Goal: Information Seeking & Learning: Learn about a topic

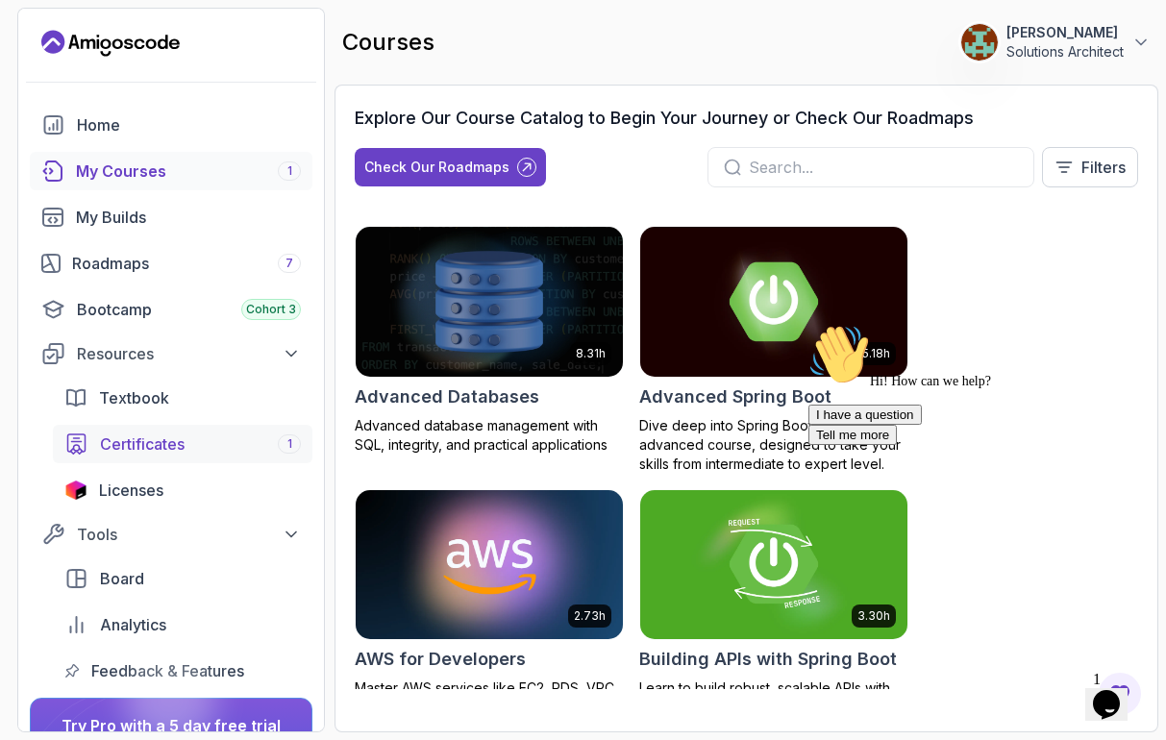
click at [165, 449] on span "Certificates" at bounding box center [142, 444] width 85 height 23
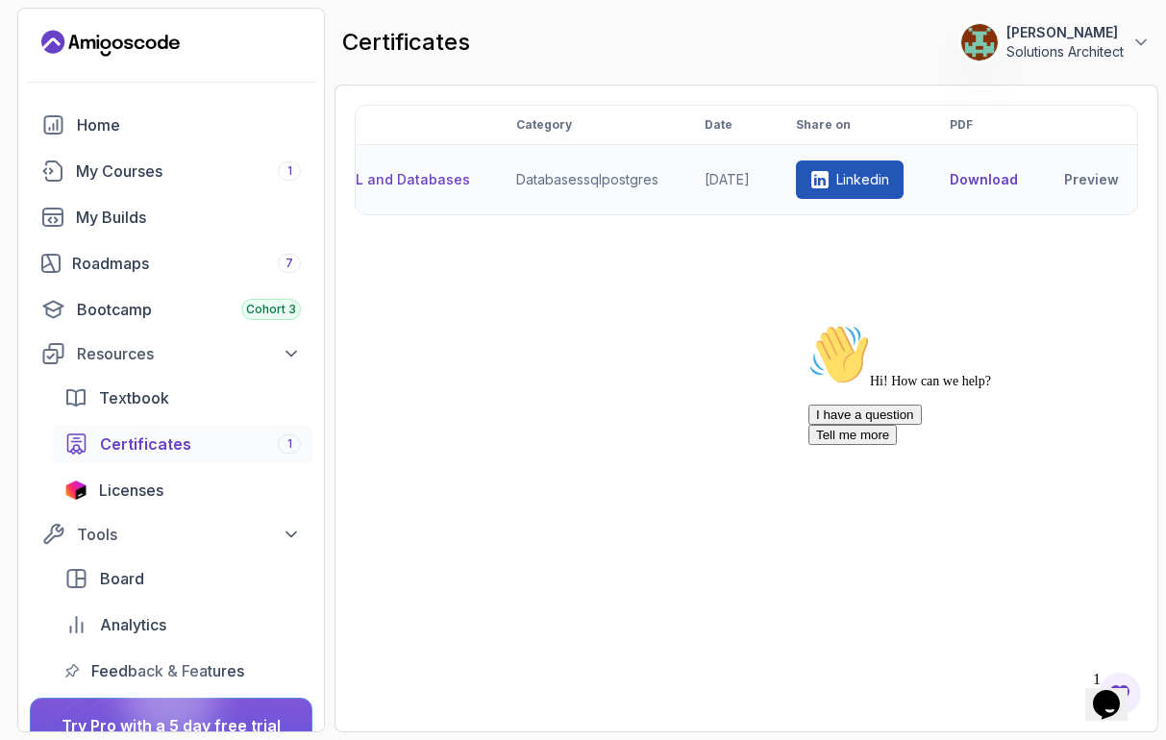
scroll to position [0, 200]
click at [163, 491] on span "Licenses" at bounding box center [131, 490] width 64 height 23
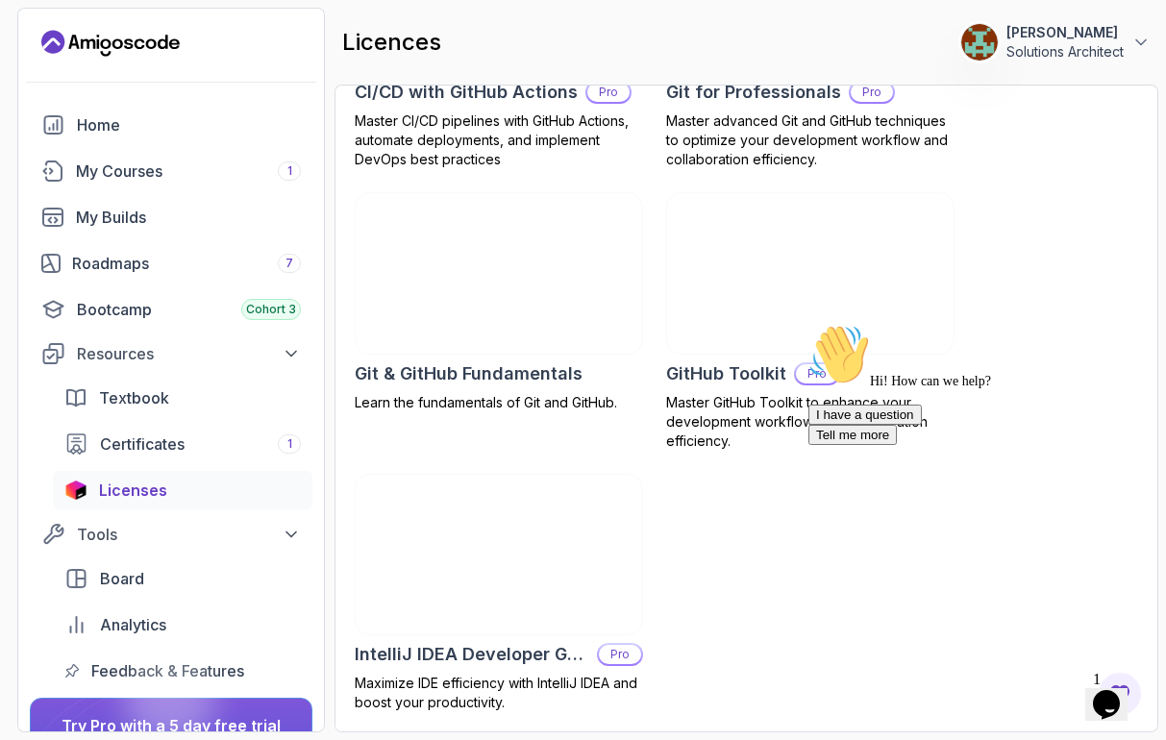
scroll to position [796, 0]
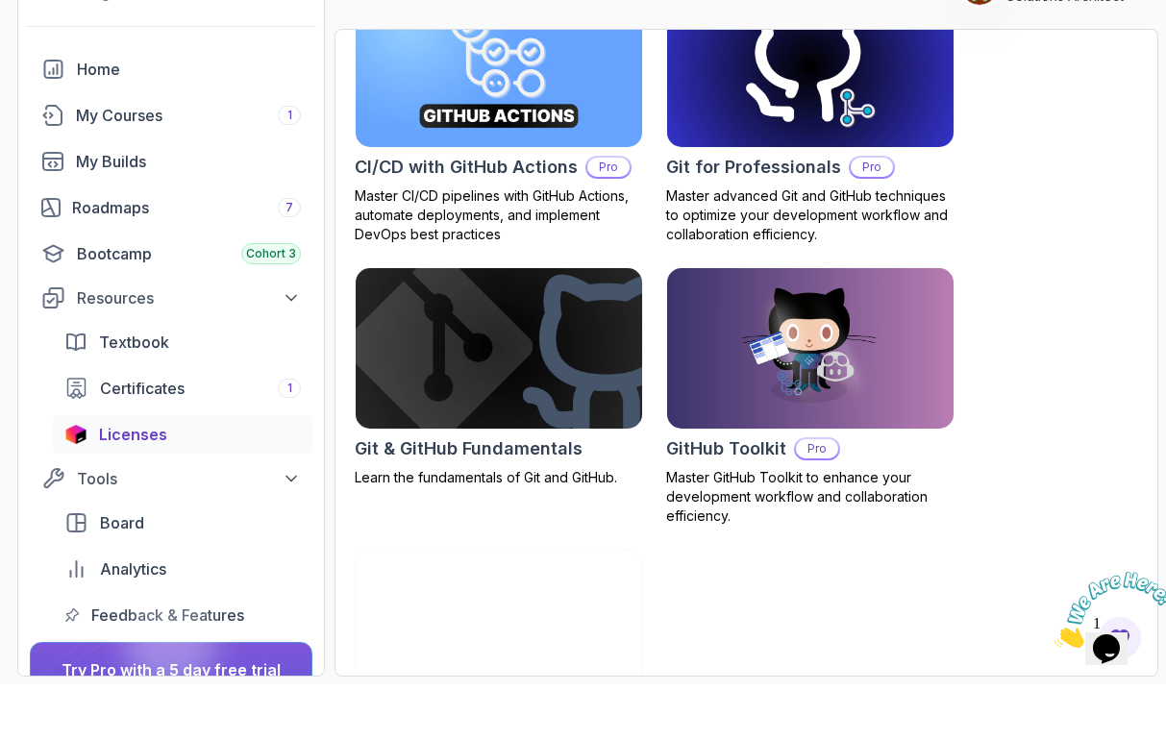
scroll to position [676, 0]
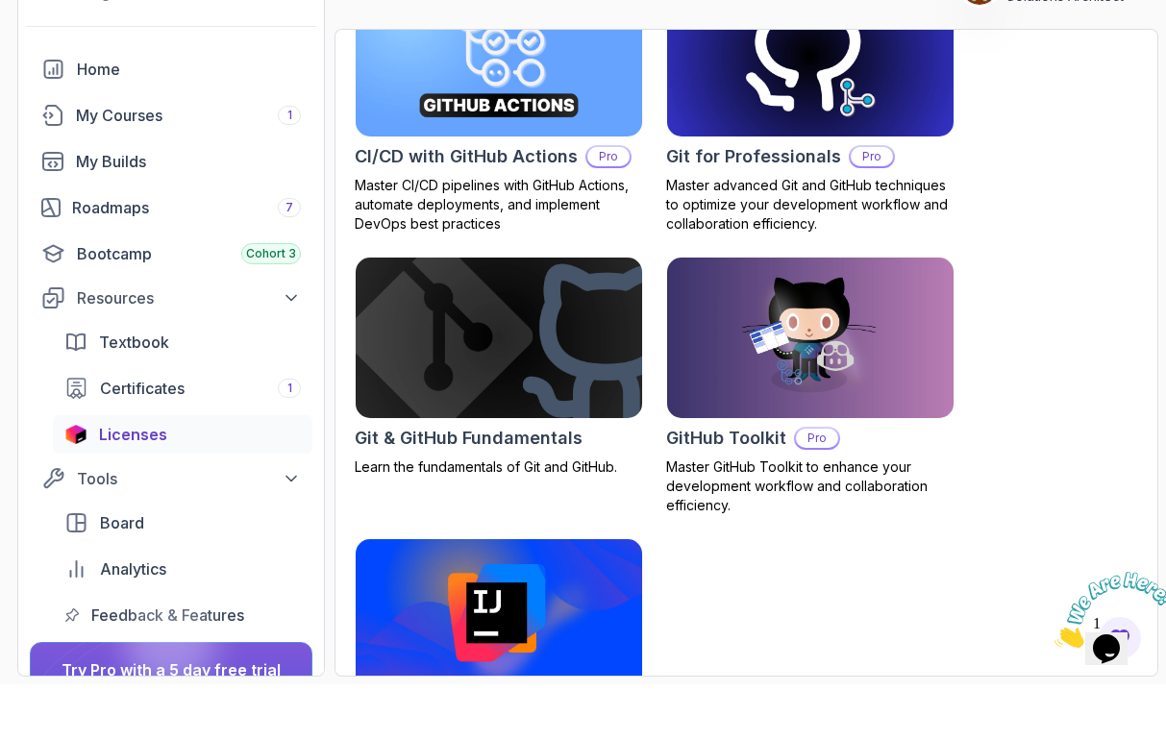
click at [539, 402] on img at bounding box center [499, 394] width 301 height 168
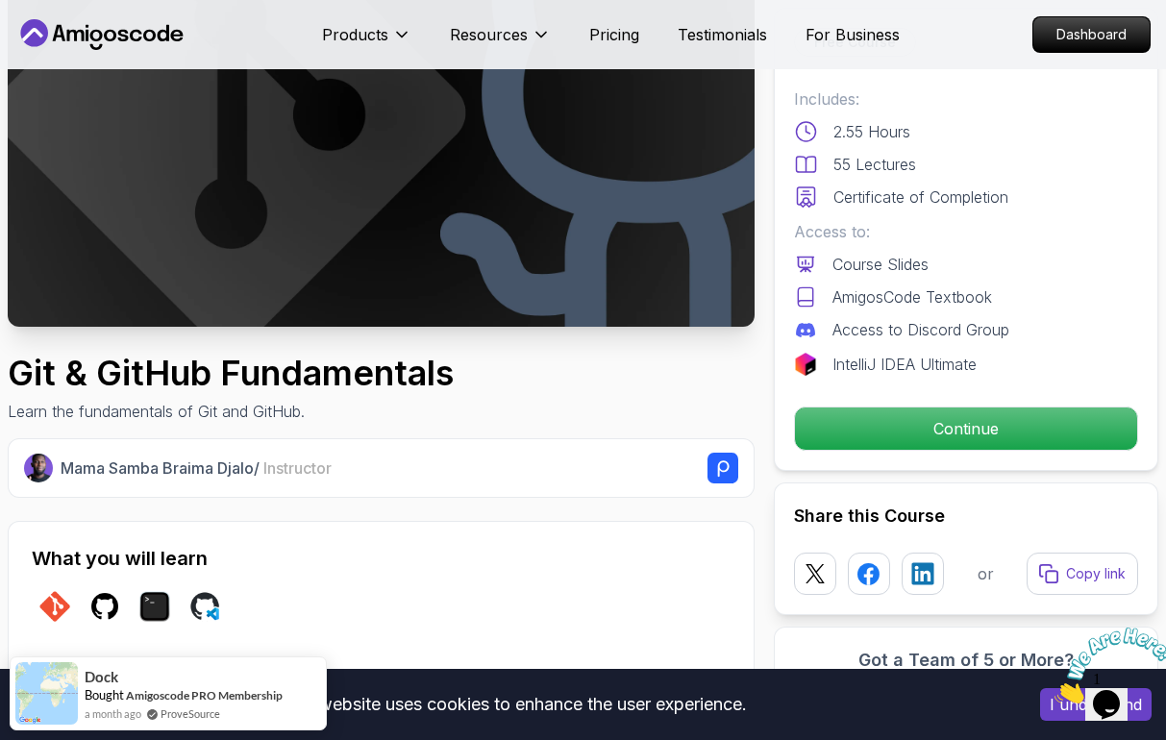
scroll to position [243, 0]
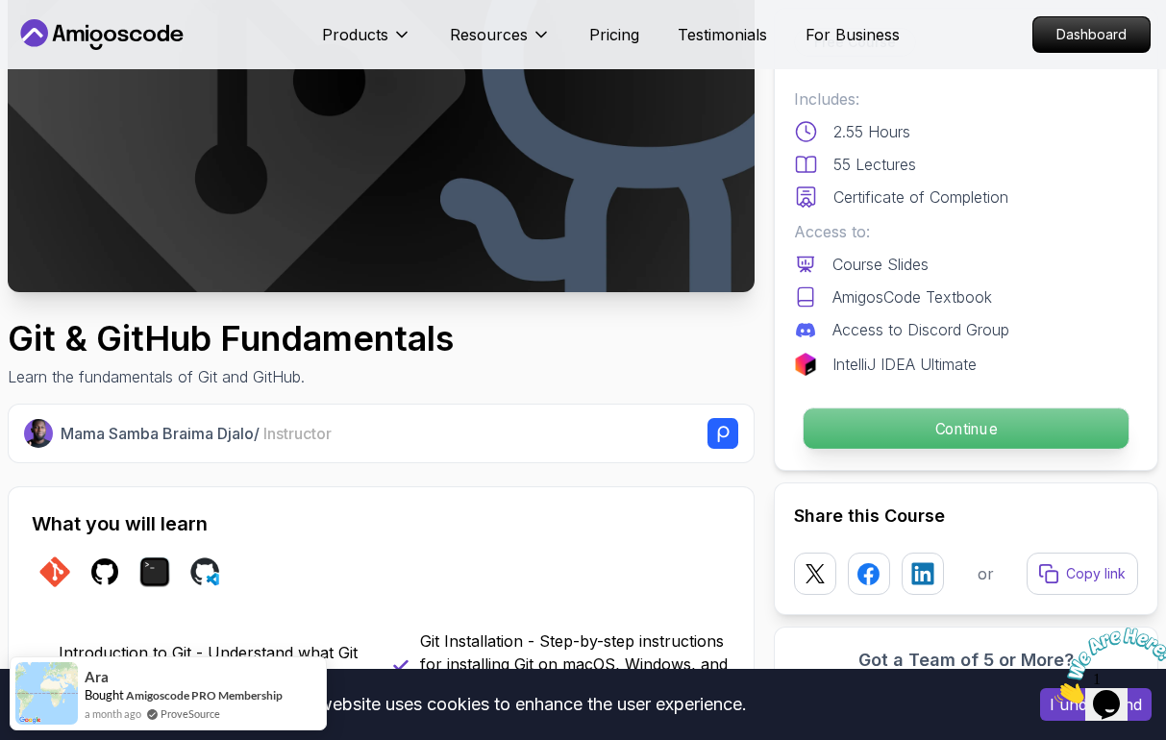
drag, startPoint x: 986, startPoint y: 422, endPoint x: 972, endPoint y: 418, distance: 14.9
click at [981, 422] on p "Continue" at bounding box center [966, 429] width 325 height 40
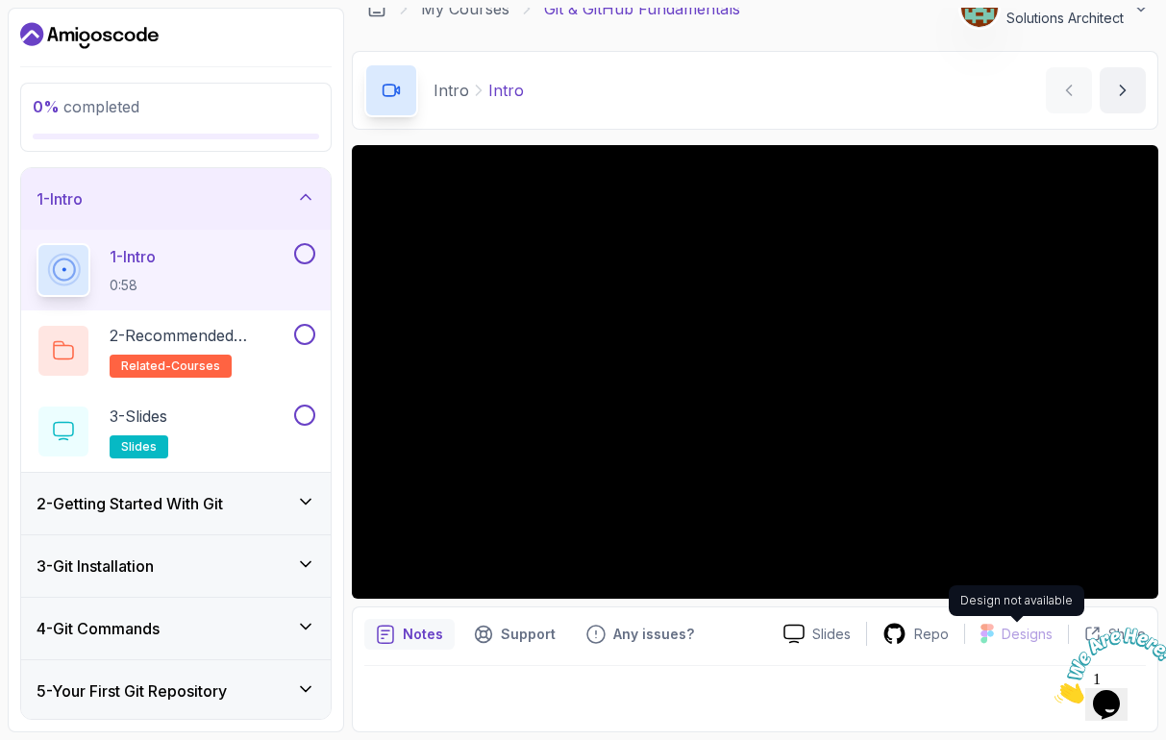
scroll to position [26, 0]
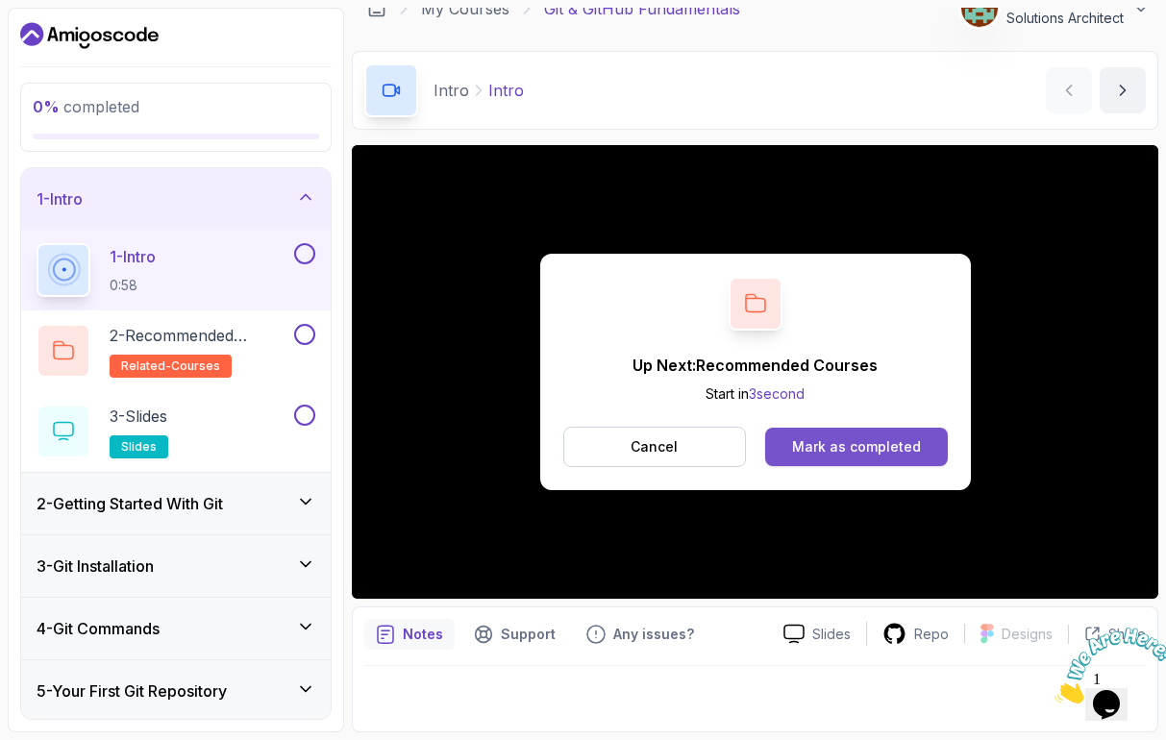
click at [897, 459] on button "Mark as completed" at bounding box center [856, 447] width 182 height 38
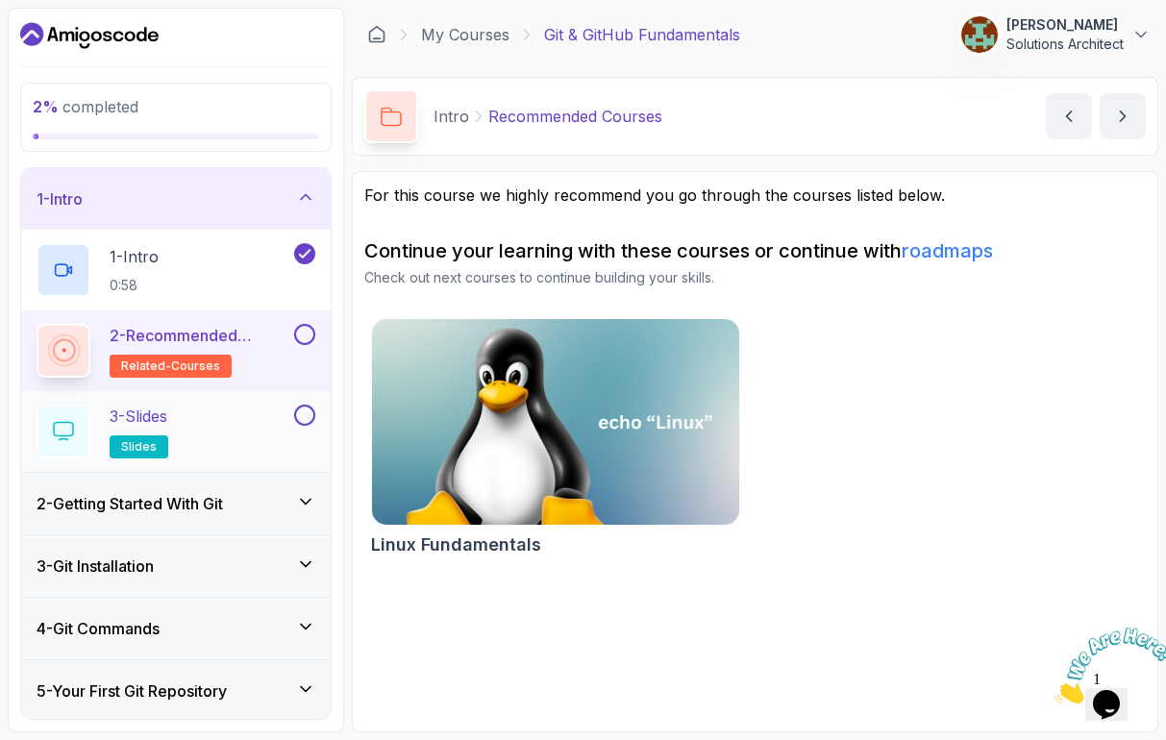
click at [304, 421] on button at bounding box center [304, 415] width 21 height 21
click at [305, 335] on button at bounding box center [304, 334] width 21 height 21
click at [180, 370] on span "related-courses" at bounding box center [170, 366] width 99 height 15
click at [176, 359] on span "related-courses" at bounding box center [170, 366] width 99 height 15
click at [183, 322] on div "2 - Recommended Courses related-courses" at bounding box center [176, 350] width 310 height 81
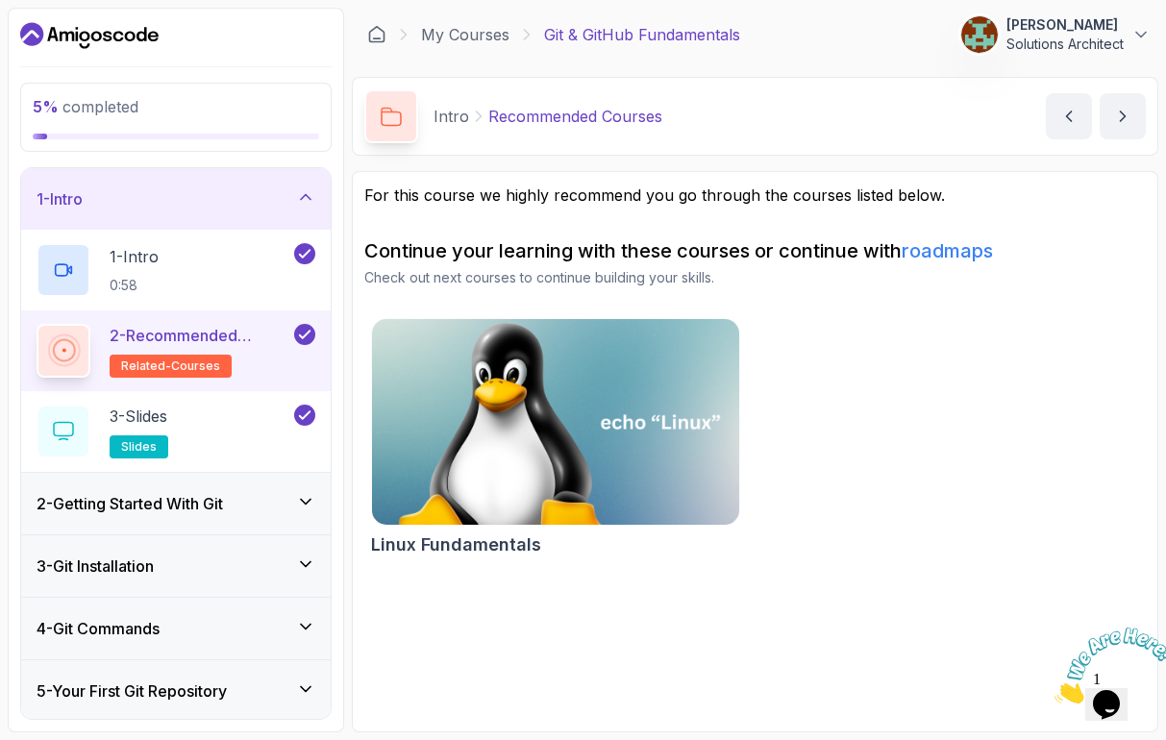
click at [522, 376] on img at bounding box center [555, 422] width 385 height 216
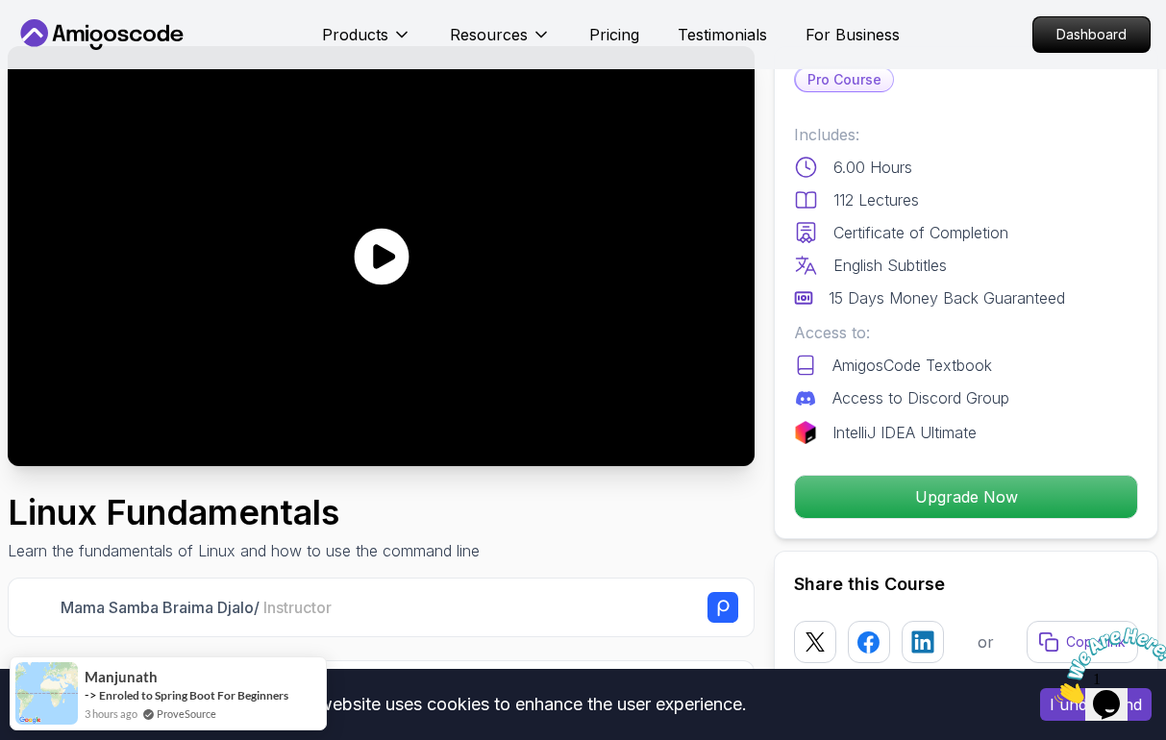
scroll to position [83, 0]
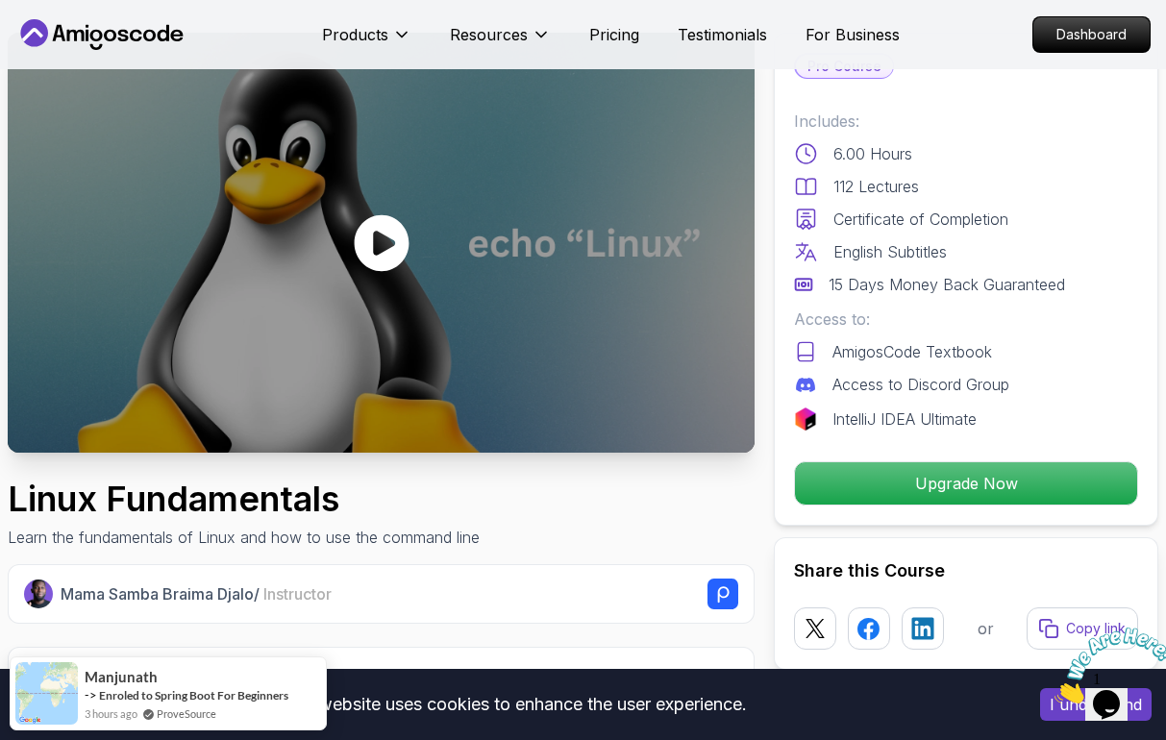
click at [375, 244] on icon at bounding box center [382, 243] width 58 height 58
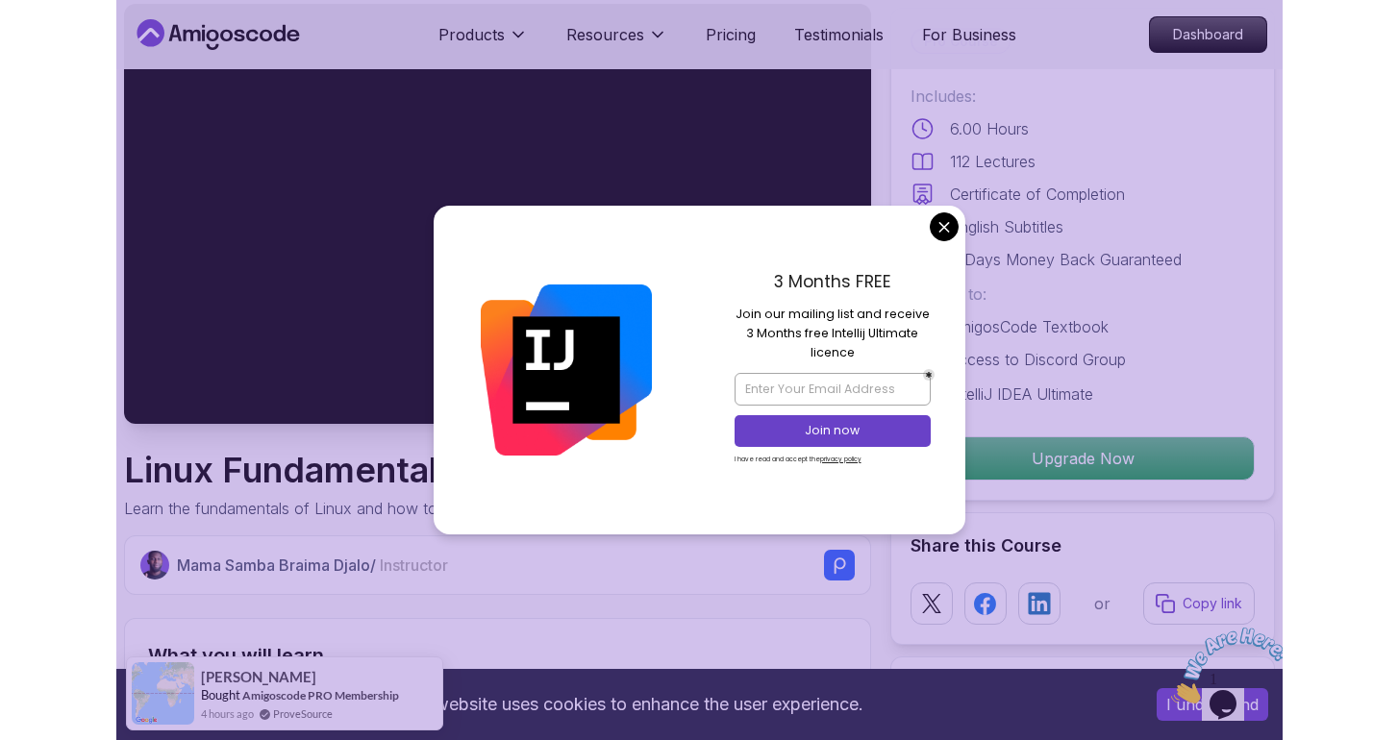
scroll to position [114, 0]
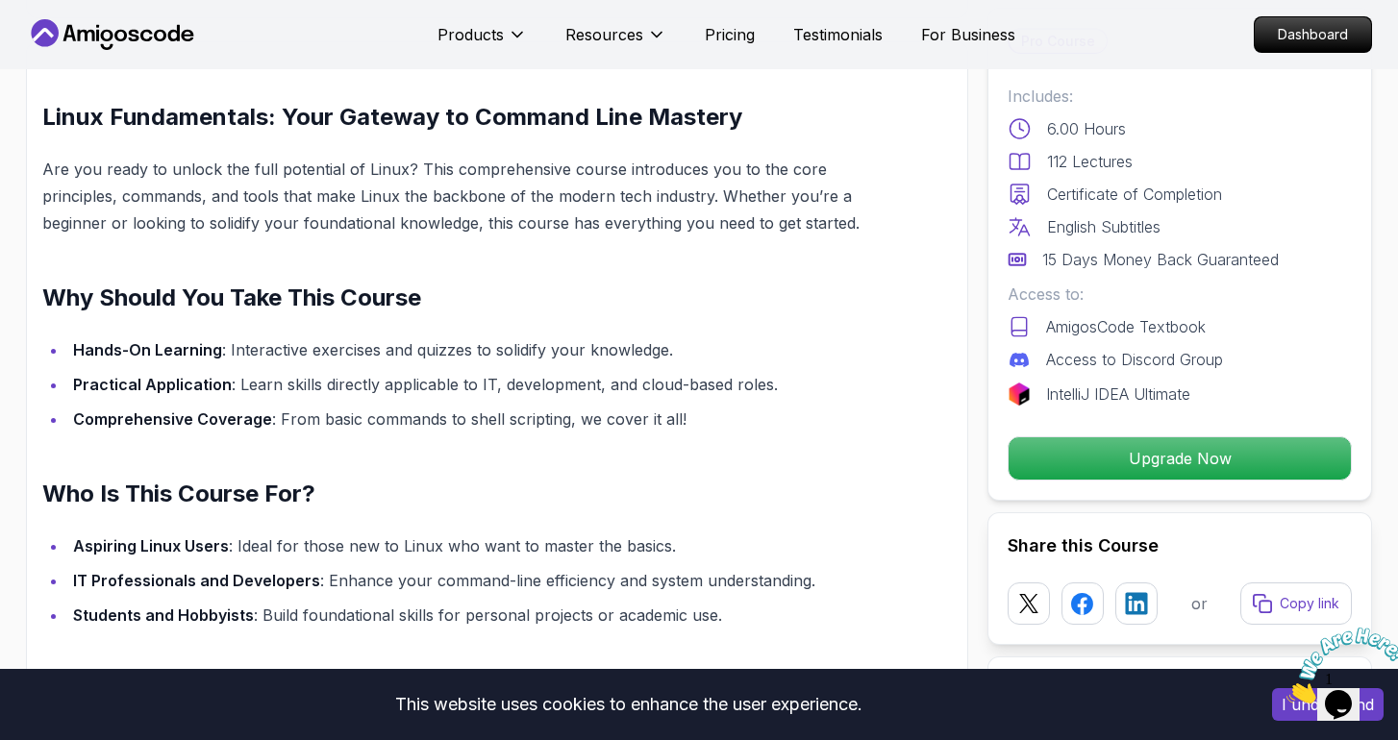
scroll to position [1392, 0]
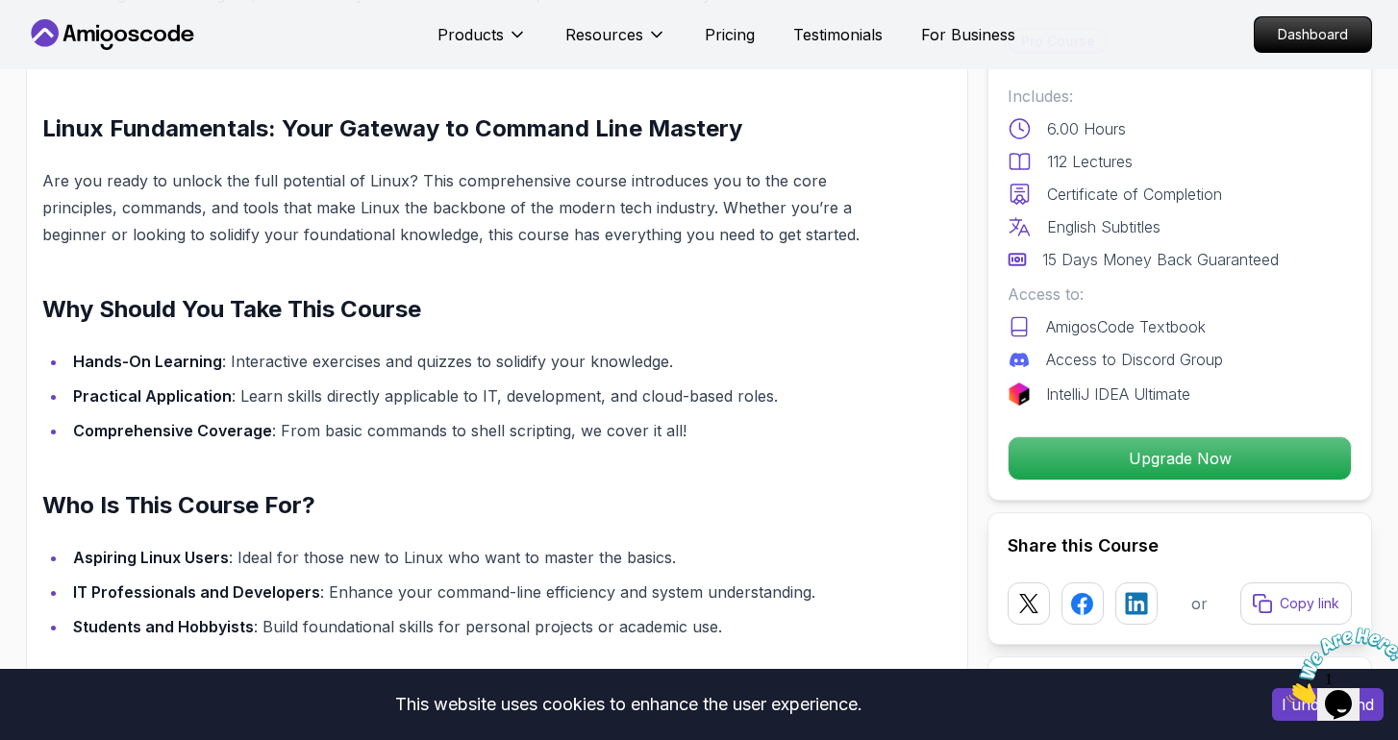
drag, startPoint x: 1384, startPoint y: 628, endPoint x: 2663, endPoint y: 1247, distance: 1420.4
click at [1165, 690] on icon "Close" at bounding box center [1286, 698] width 0 height 16
click at [67, 19] on icon at bounding box center [112, 34] width 173 height 31
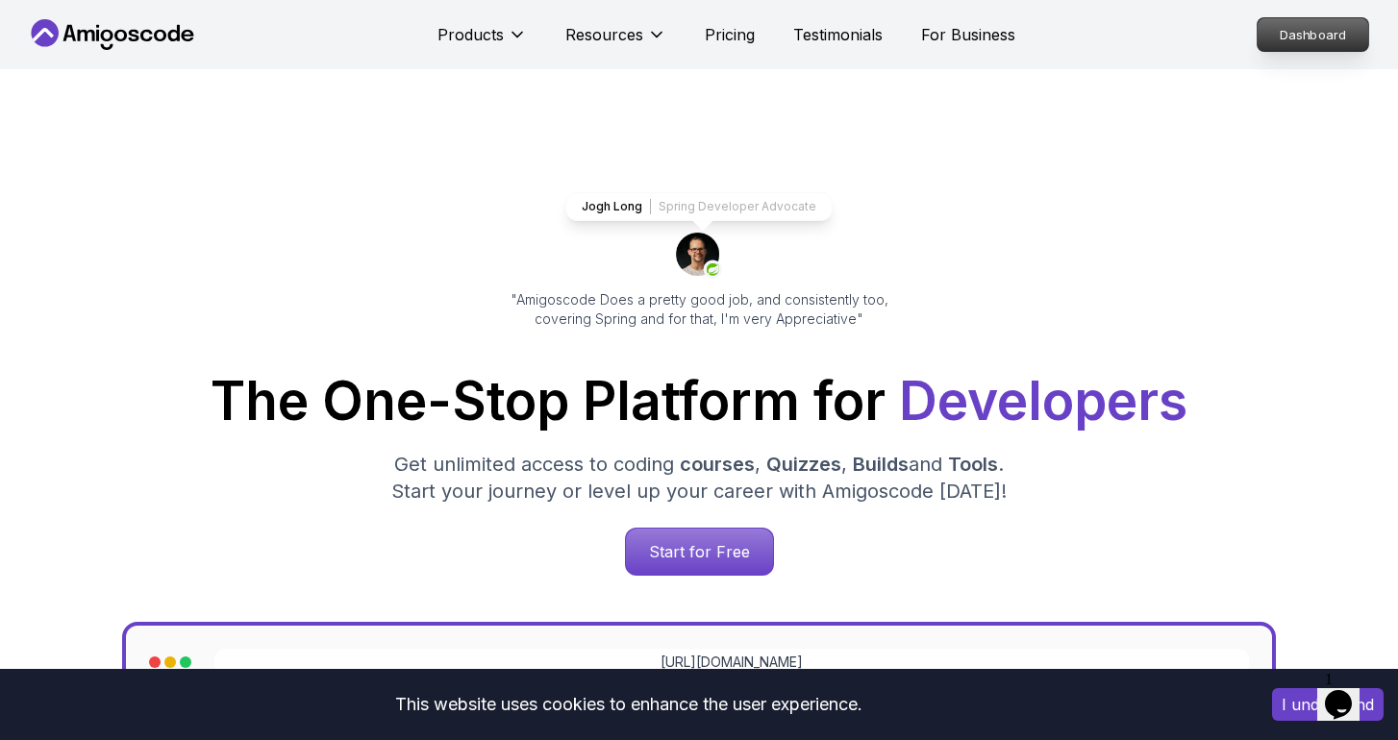
click at [1165, 24] on p "Dashboard" at bounding box center [1312, 34] width 111 height 33
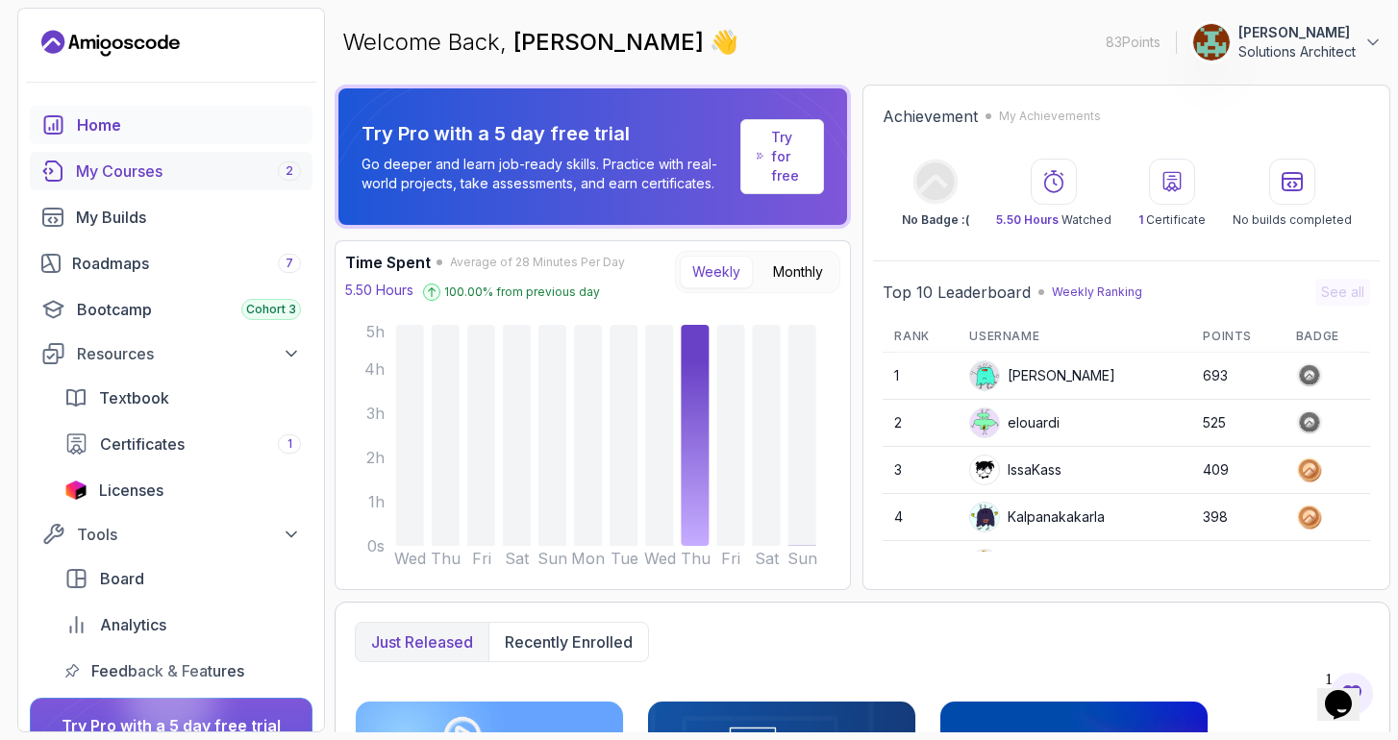
click at [155, 168] on div "My Courses 2" at bounding box center [188, 171] width 225 height 23
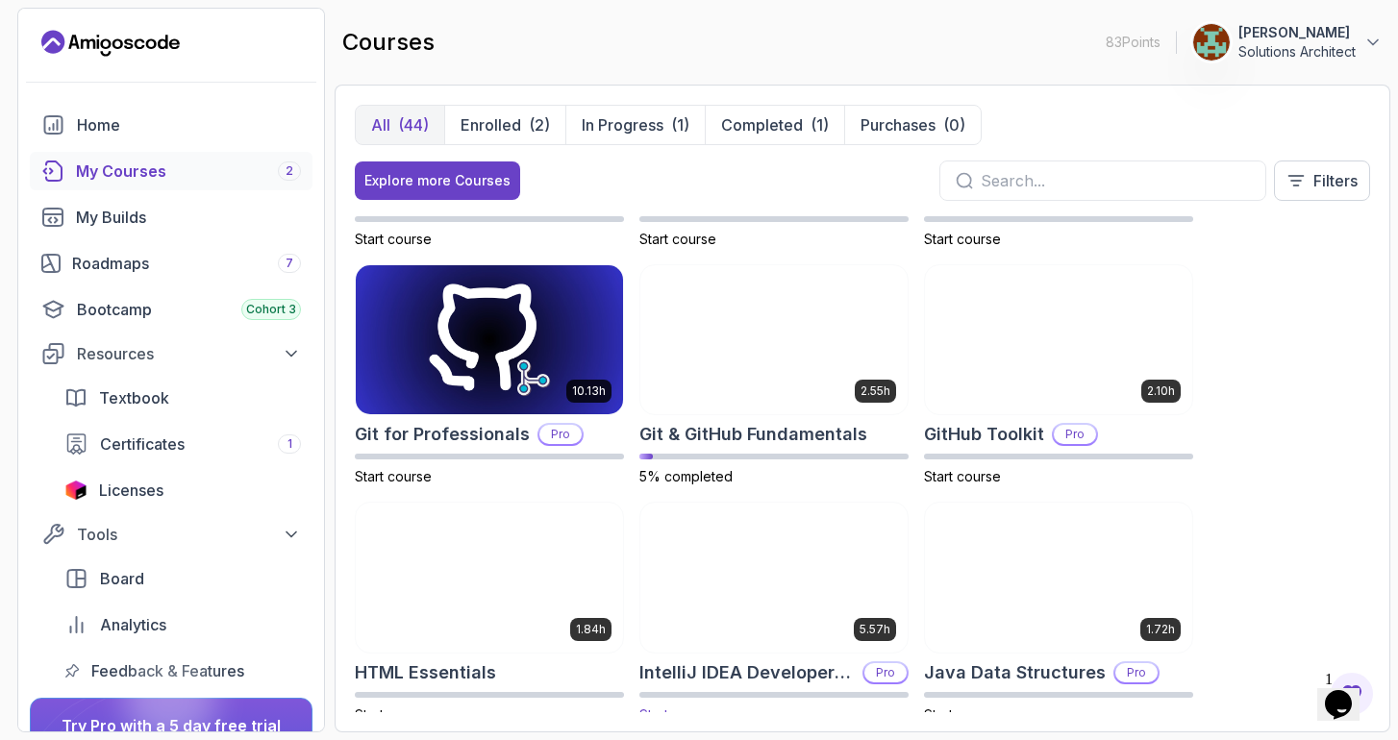
scroll to position [670, 0]
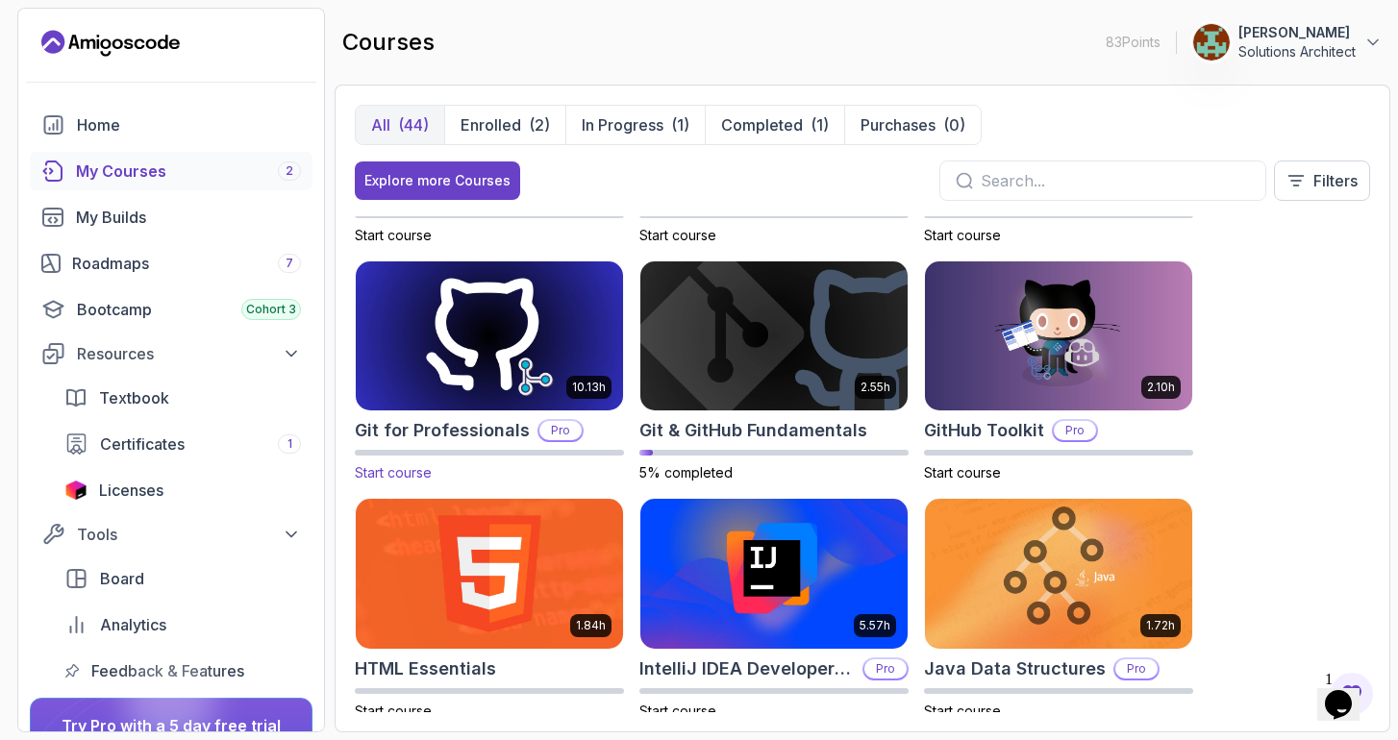
click at [542, 339] on img at bounding box center [489, 336] width 281 height 157
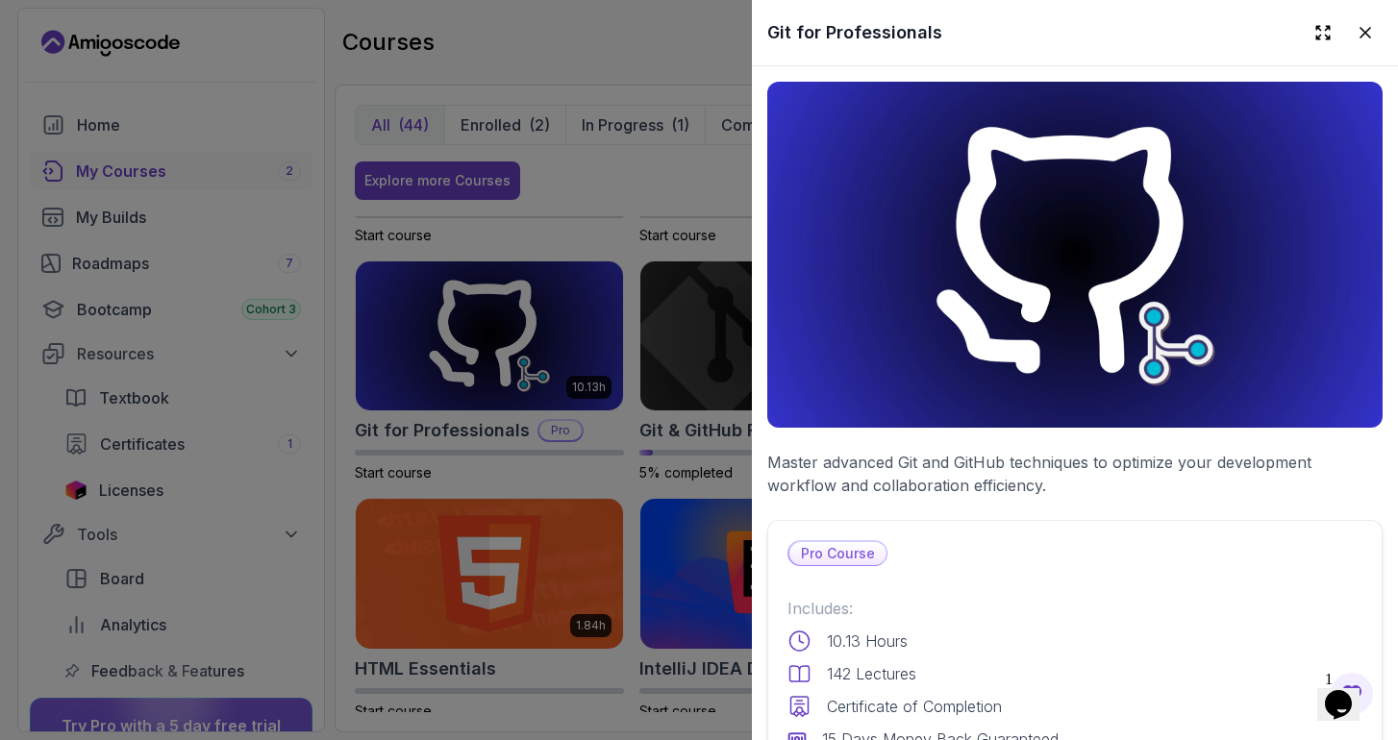
click at [643, 477] on div at bounding box center [699, 370] width 1398 height 740
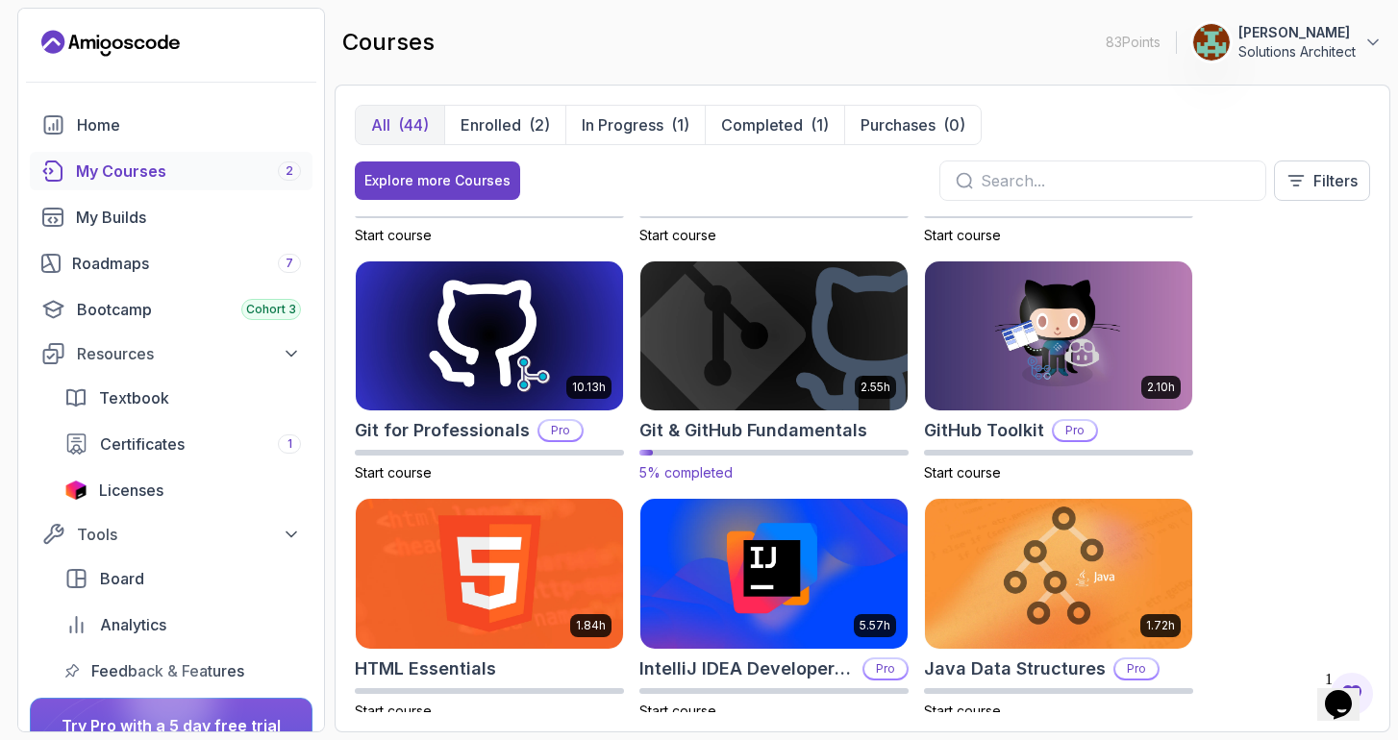
click at [721, 340] on img at bounding box center [773, 336] width 281 height 157
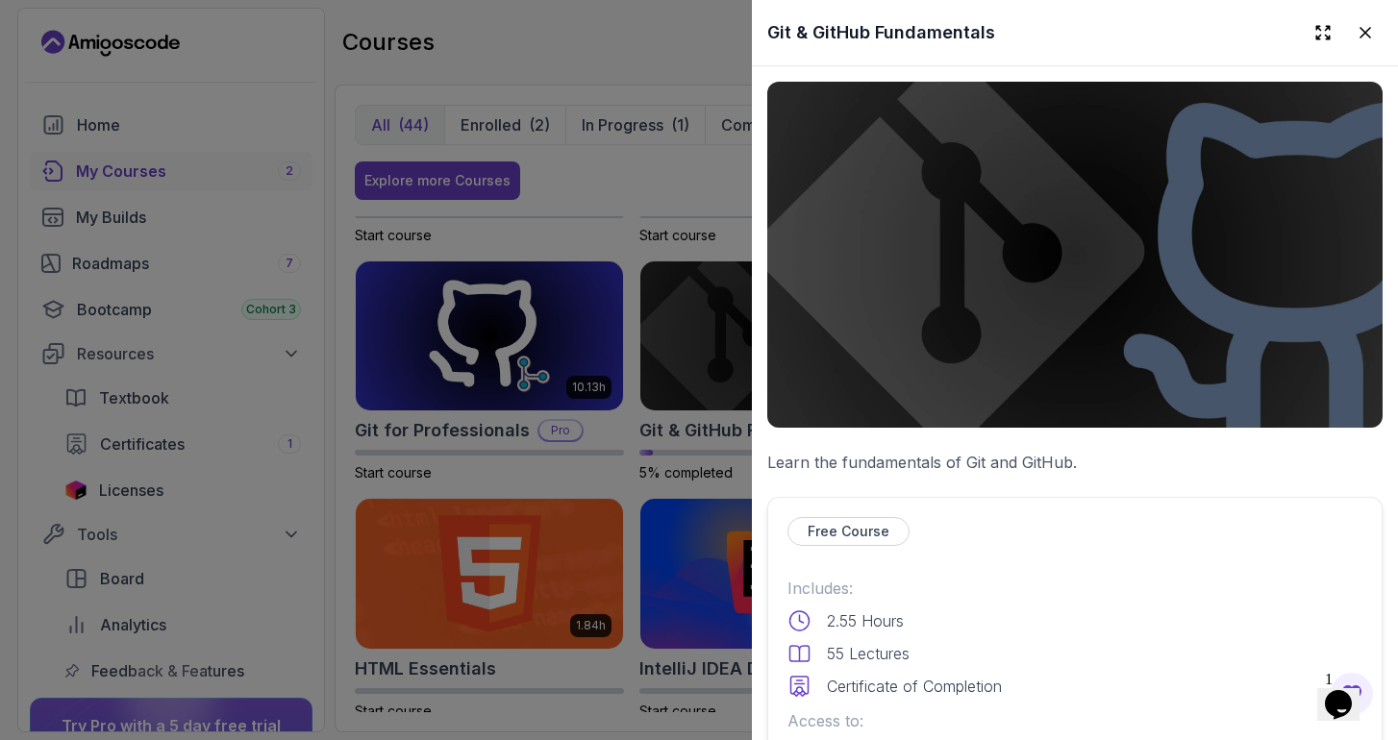
click at [615, 429] on div at bounding box center [699, 370] width 1398 height 740
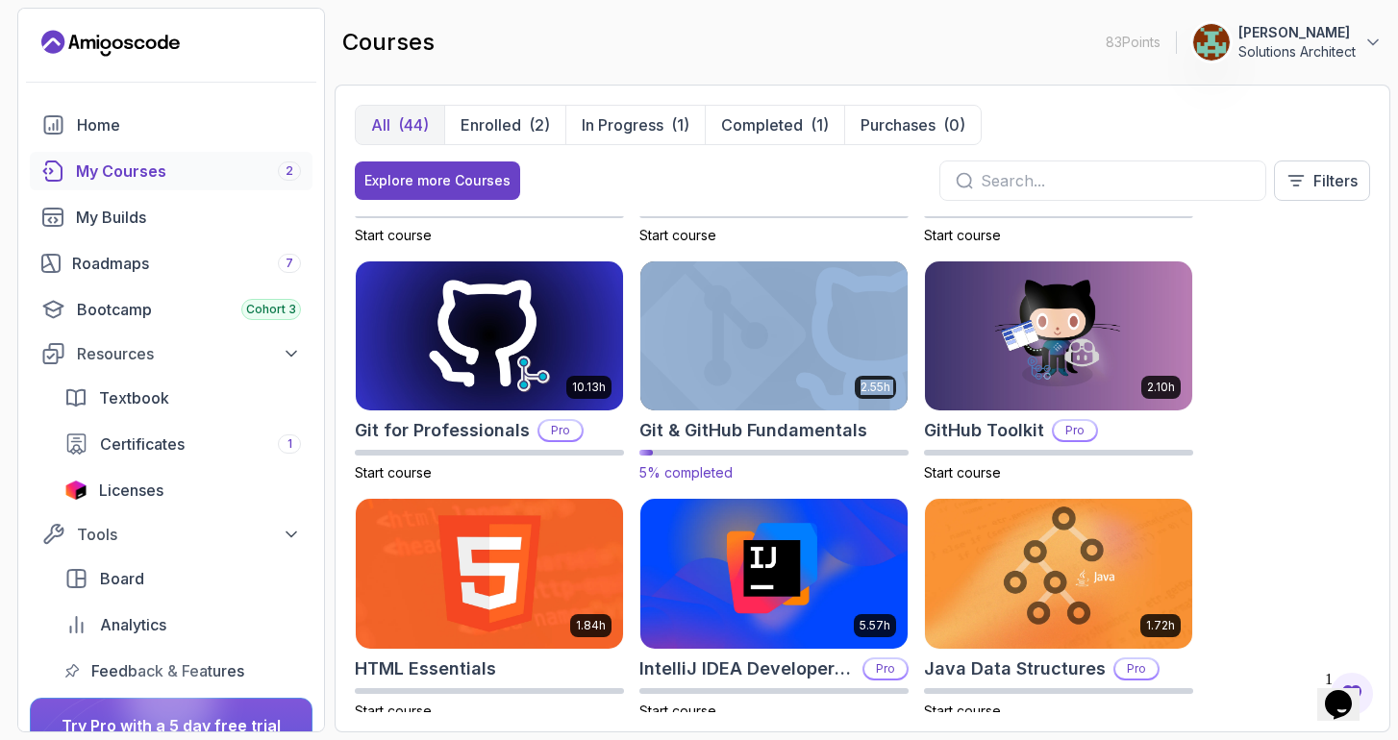
click at [725, 410] on div "2.55h Git & GitHub Fundamentals 5% completed" at bounding box center [773, 371] width 269 height 223
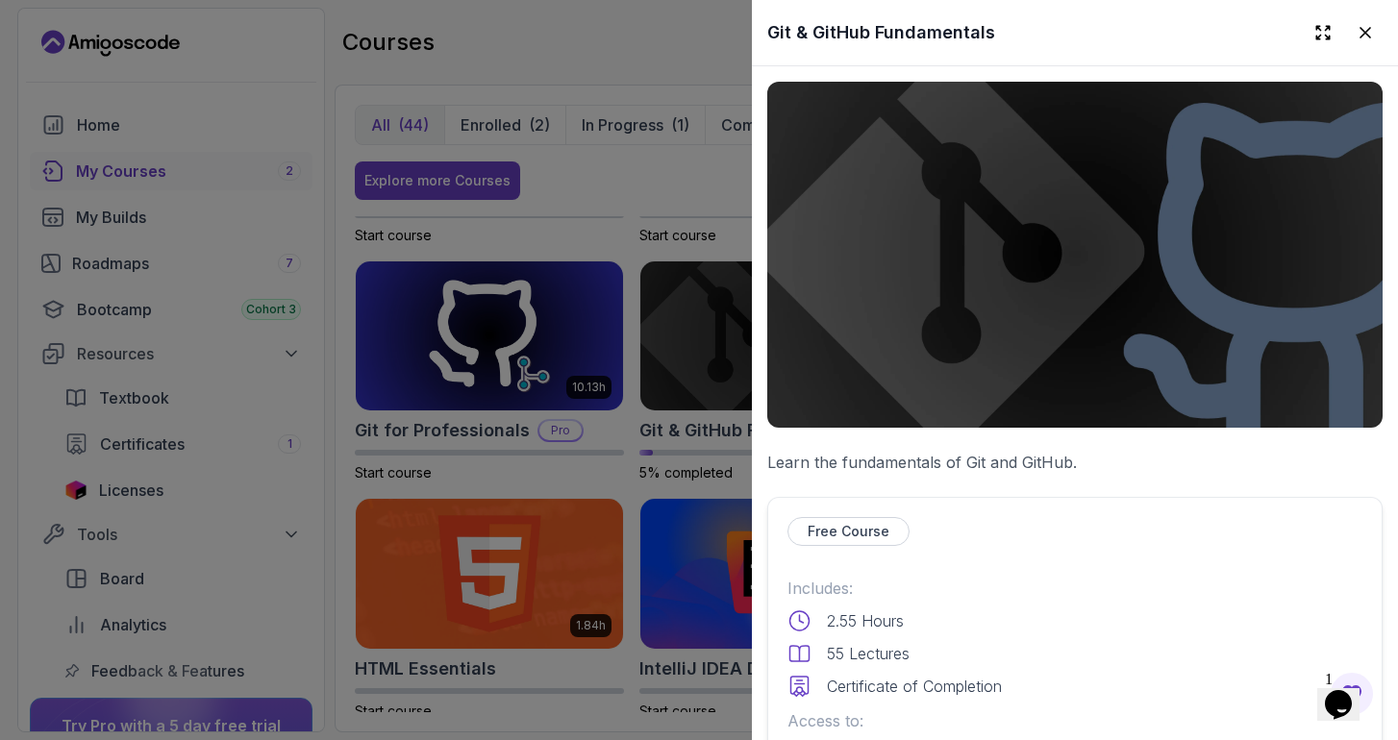
click at [659, 307] on div at bounding box center [699, 370] width 1398 height 740
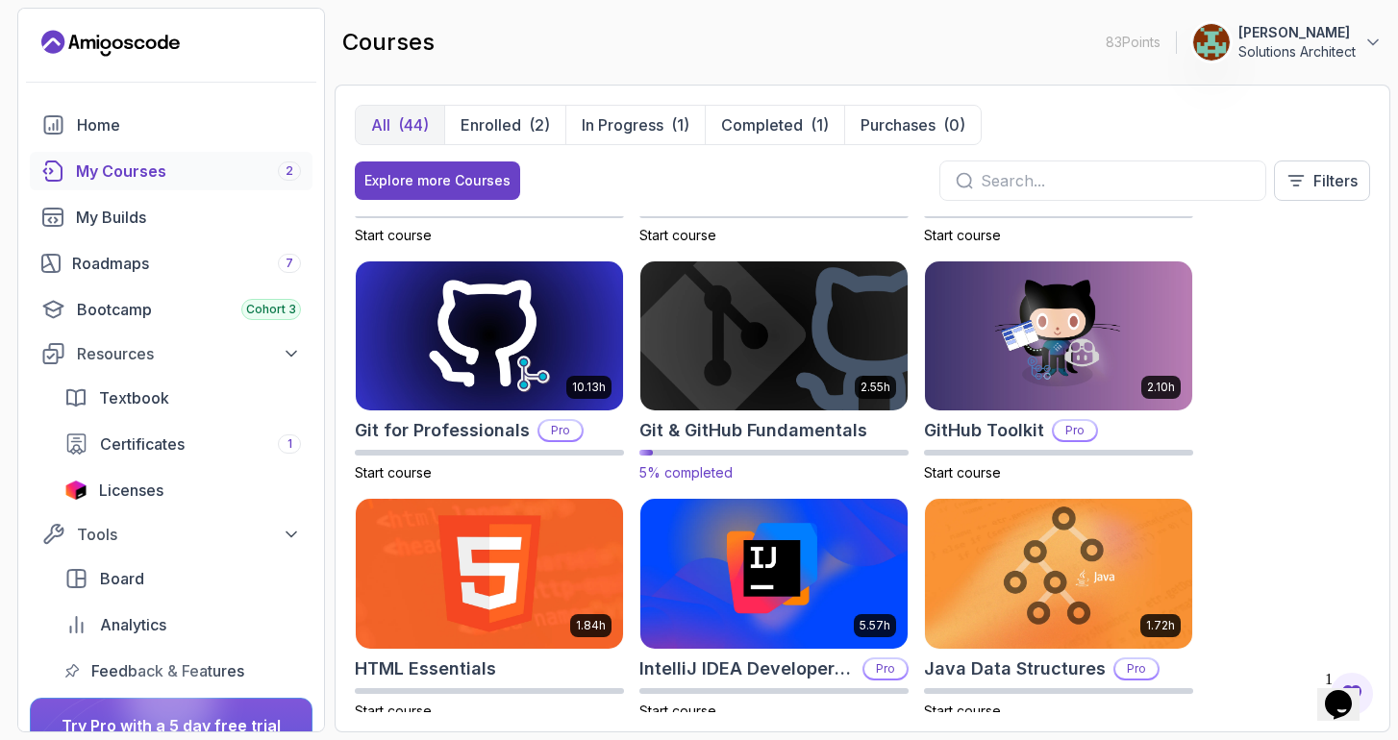
click at [825, 352] on img at bounding box center [773, 336] width 281 height 157
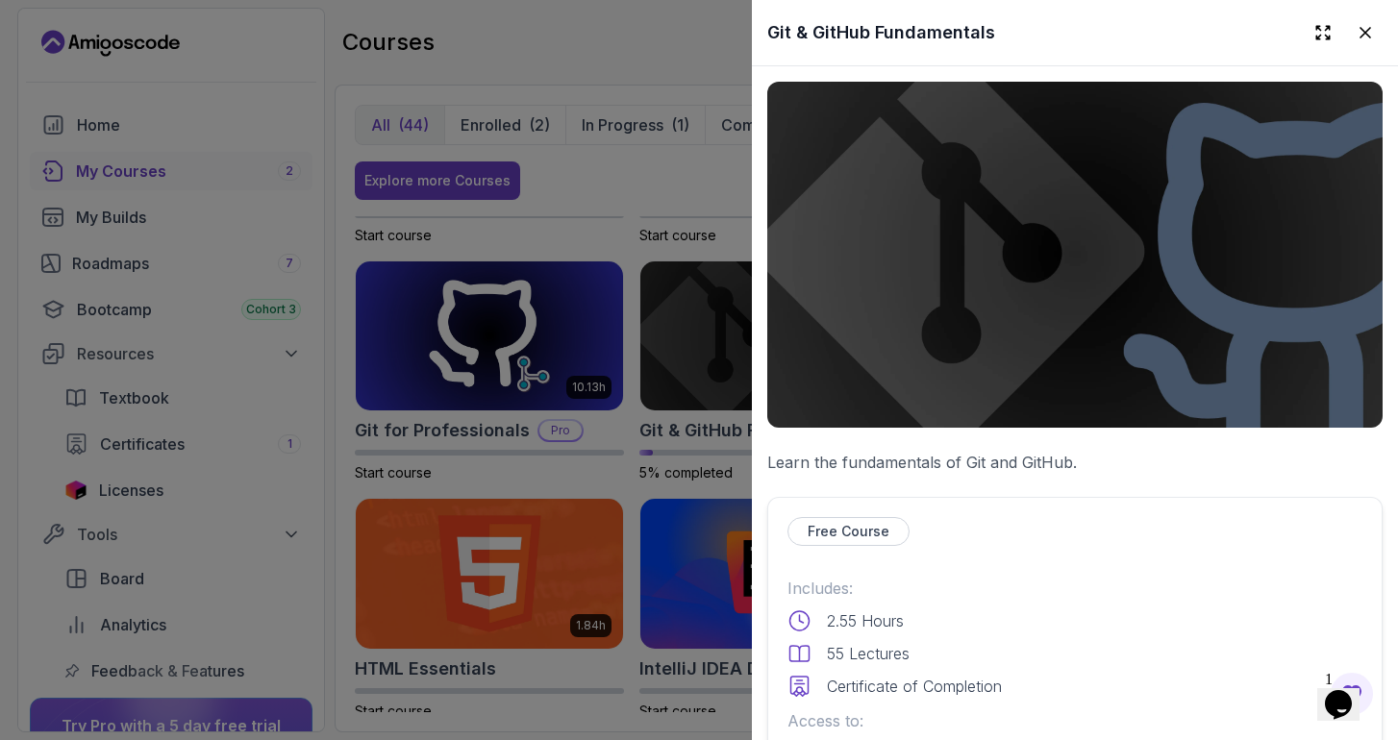
click at [858, 525] on p "Free Course" at bounding box center [848, 531] width 82 height 19
click at [839, 542] on div "Free Course" at bounding box center [848, 531] width 122 height 29
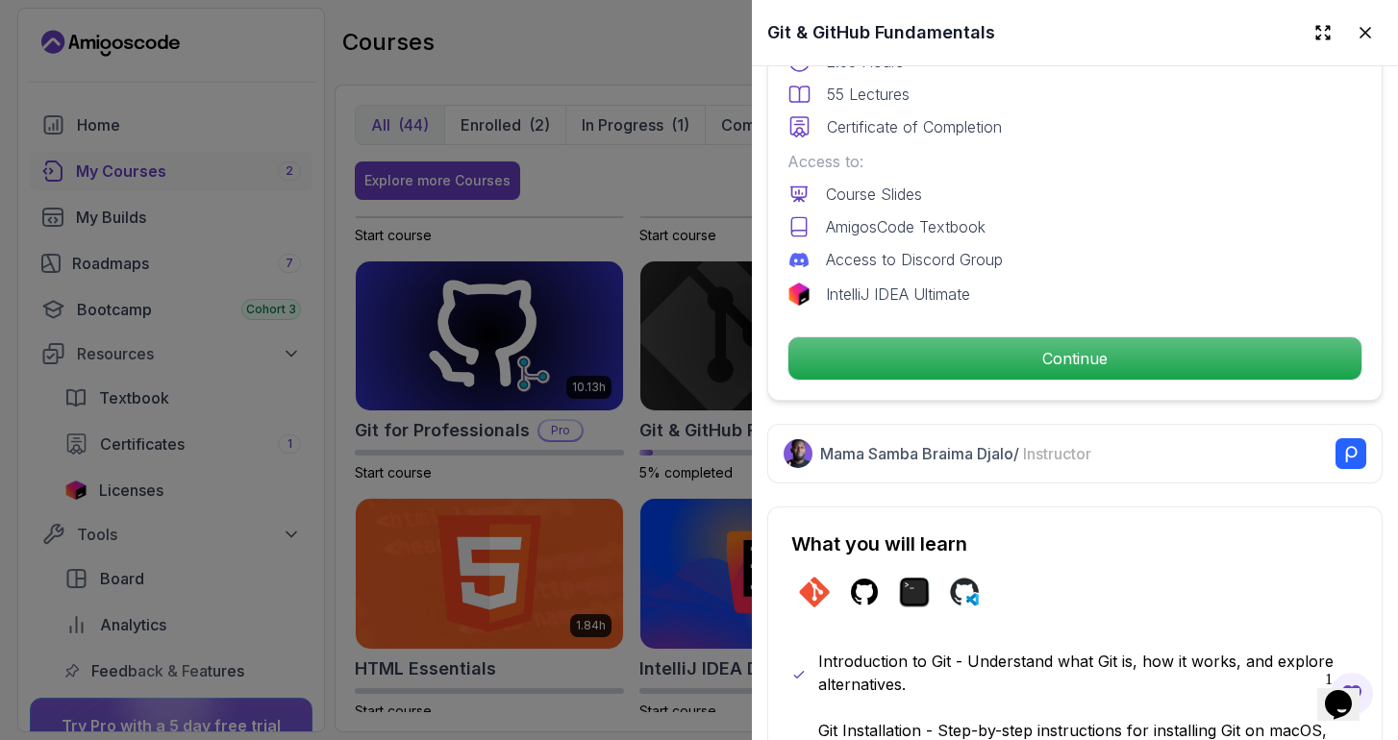
scroll to position [524, 0]
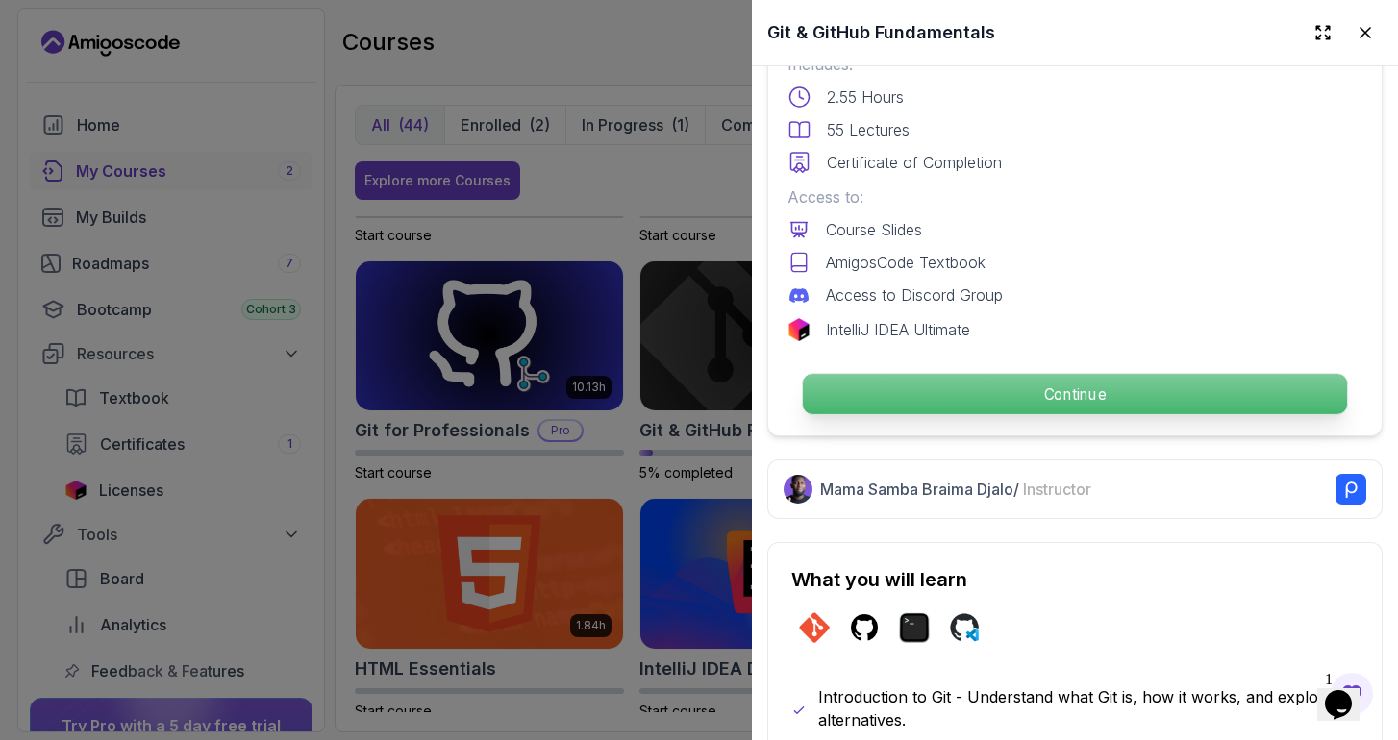
click at [1007, 384] on p "Continue" at bounding box center [1075, 394] width 544 height 40
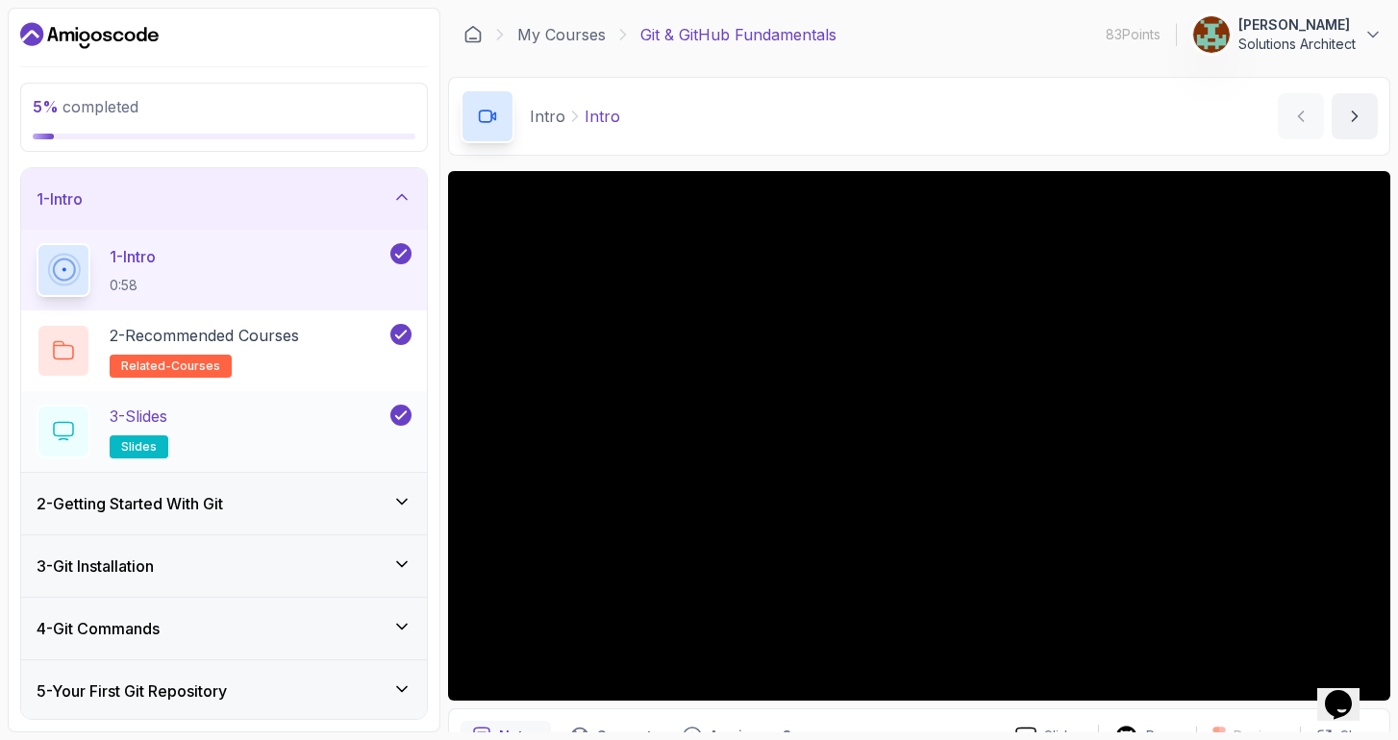
click at [367, 414] on div "3 - Slides slides" at bounding box center [212, 432] width 350 height 54
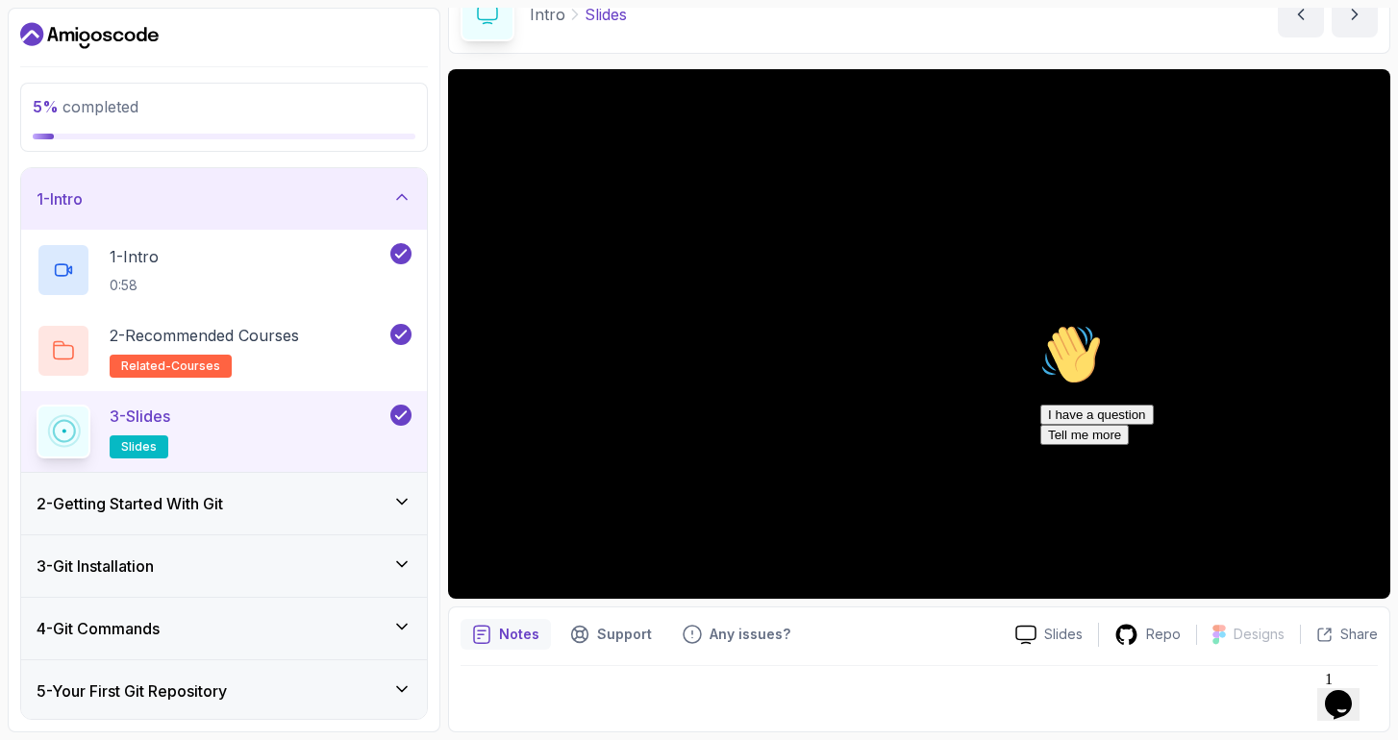
scroll to position [102, 0]
click at [603, 16] on p "Slides" at bounding box center [605, 14] width 42 height 23
click at [541, 23] on p "Intro" at bounding box center [548, 14] width 36 height 23
click at [487, 19] on icon at bounding box center [487, 14] width 19 height 17
click at [1053, 445] on div "I have a question Tell me more" at bounding box center [1213, 425] width 346 height 40
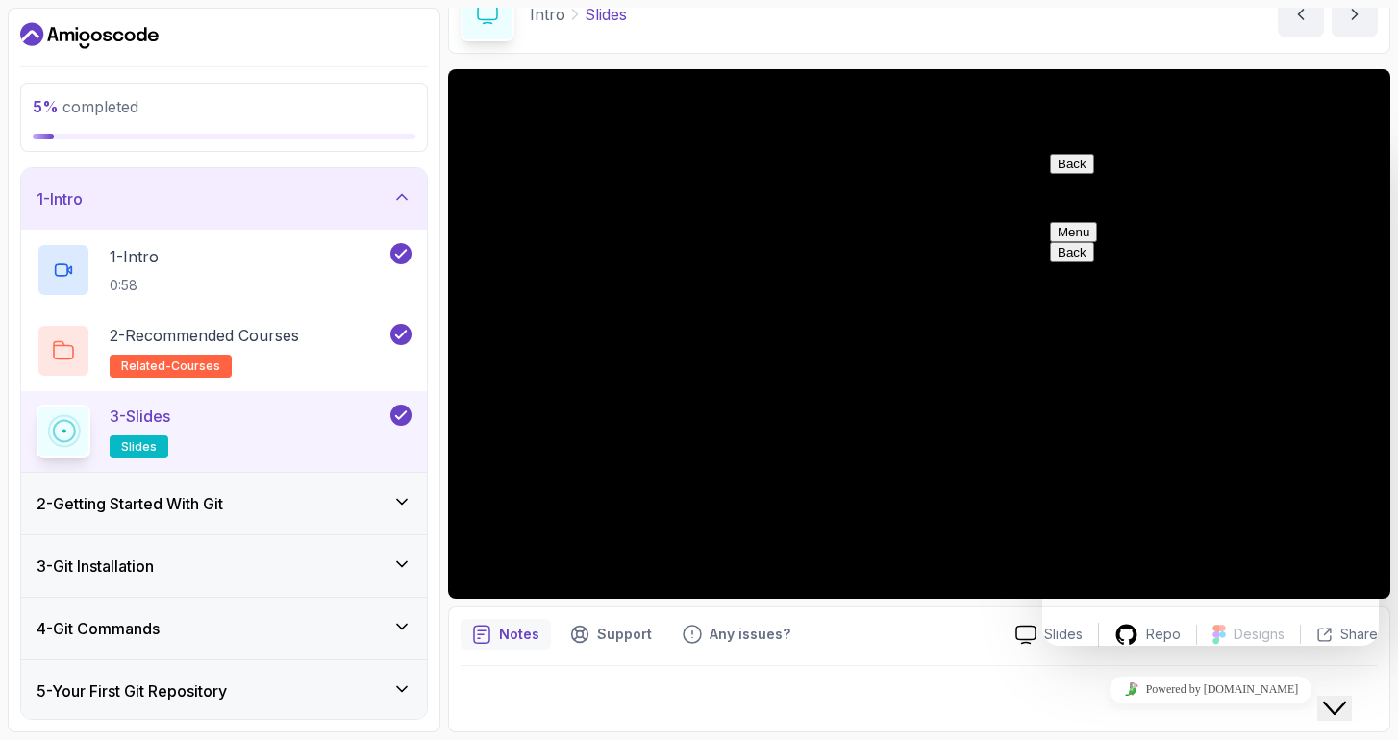
click at [1067, 174] on button "Back" at bounding box center [1072, 164] width 44 height 20
